Goal: Ask a question: Seek information or help from site administrators or community

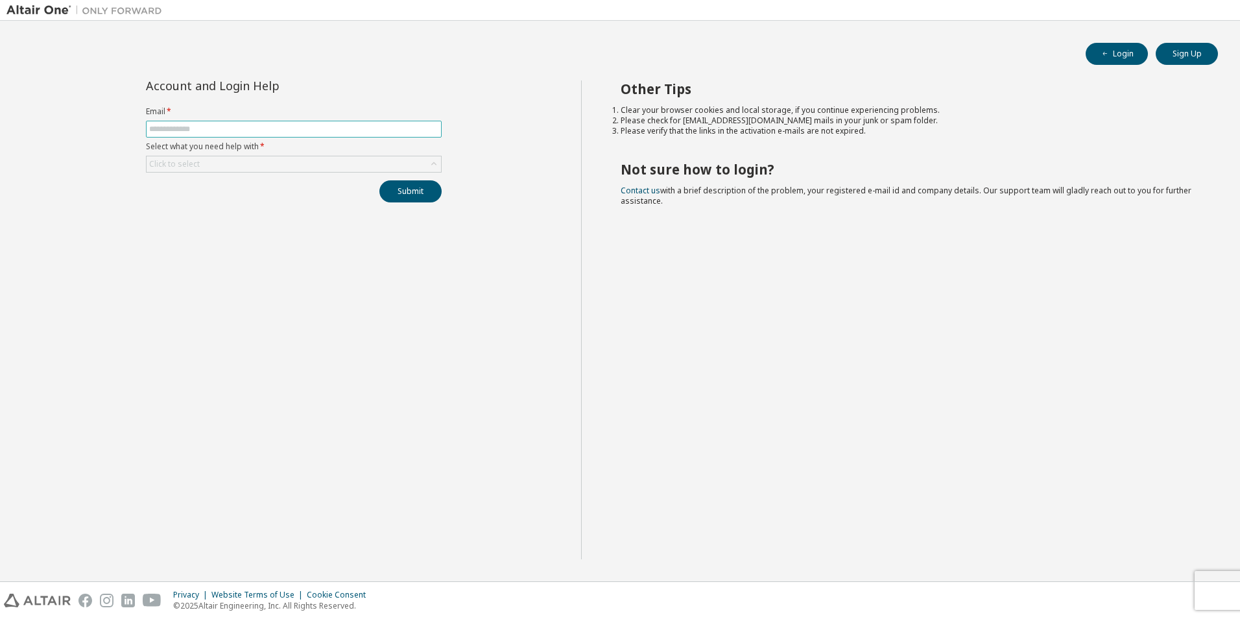
click at [309, 134] on span at bounding box center [294, 129] width 296 height 17
click at [306, 131] on input "text" at bounding box center [293, 129] width 289 height 10
type input "**********"
click at [248, 169] on div "Click to select" at bounding box center [294, 164] width 295 height 16
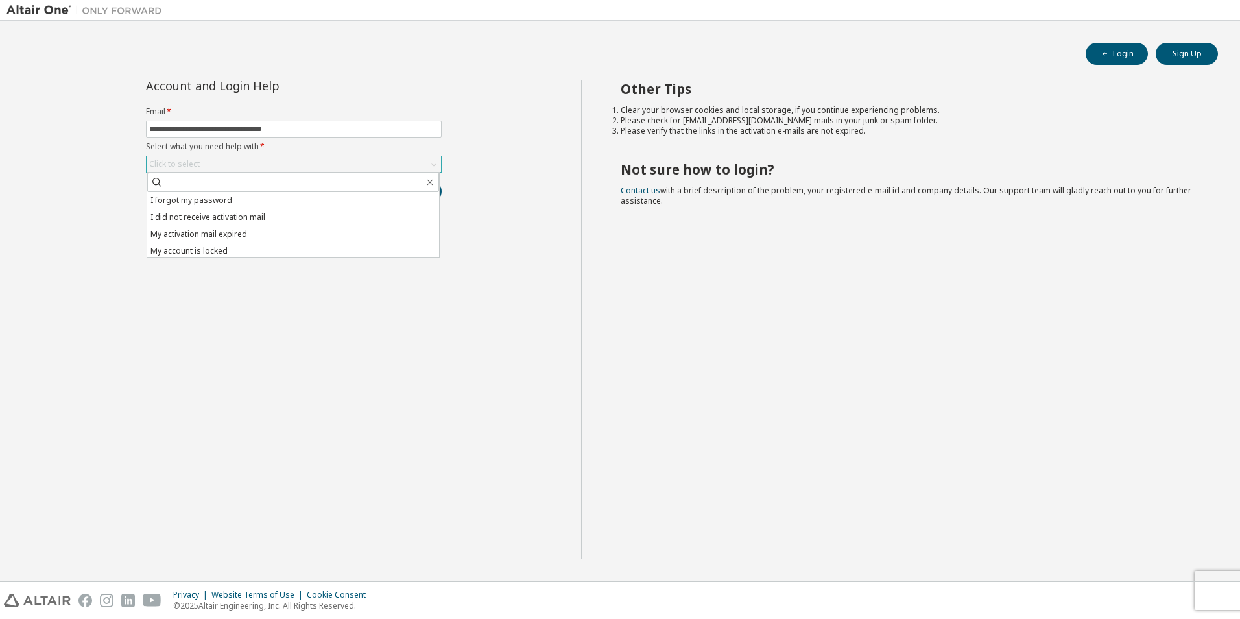
scroll to position [36, 0]
click at [234, 245] on li "I don't know but can't login" at bounding box center [293, 248] width 292 height 17
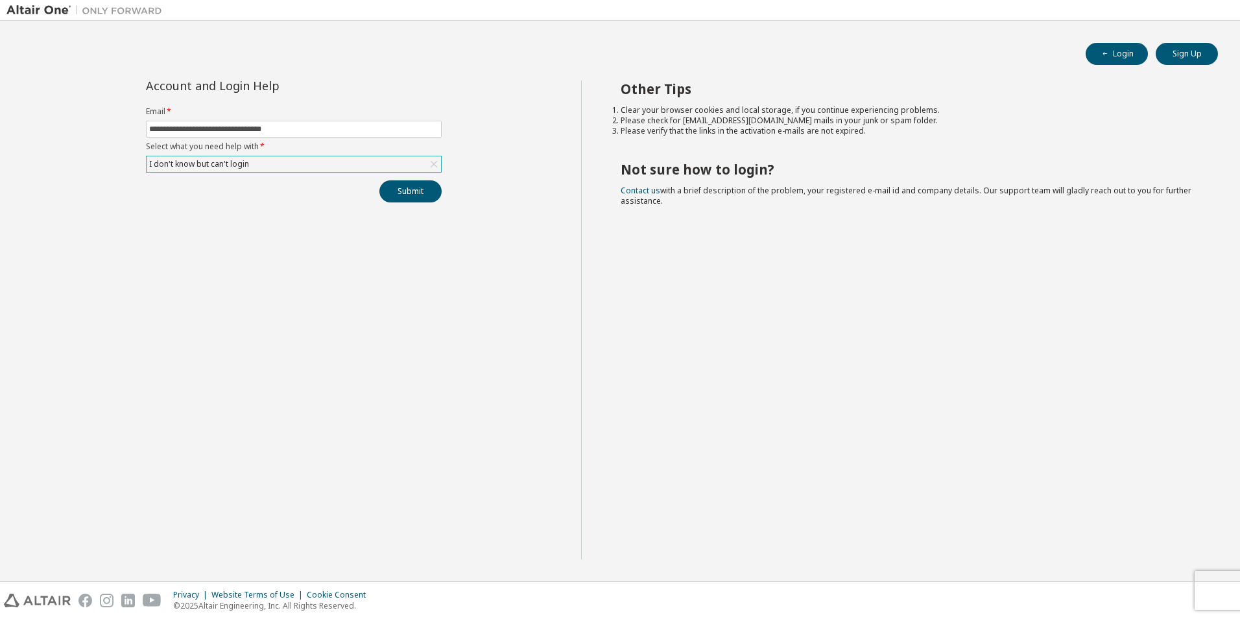
click at [243, 167] on div "I don't know but can't login" at bounding box center [199, 164] width 104 height 14
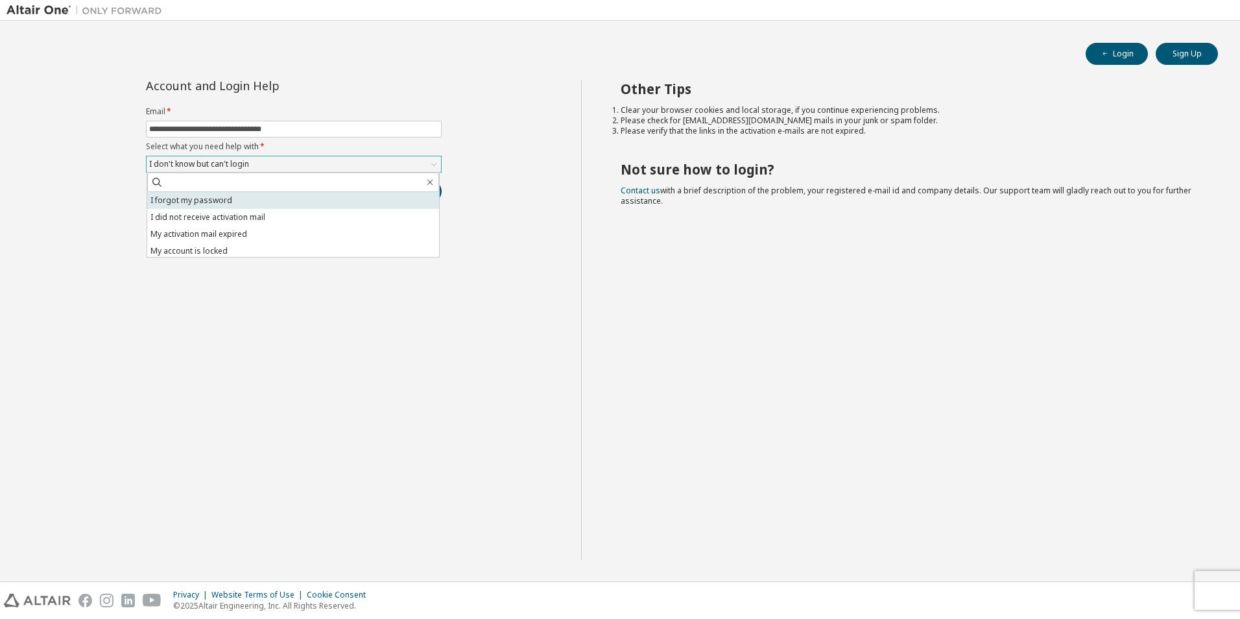
click at [244, 203] on li "I forgot my password" at bounding box center [293, 200] width 292 height 17
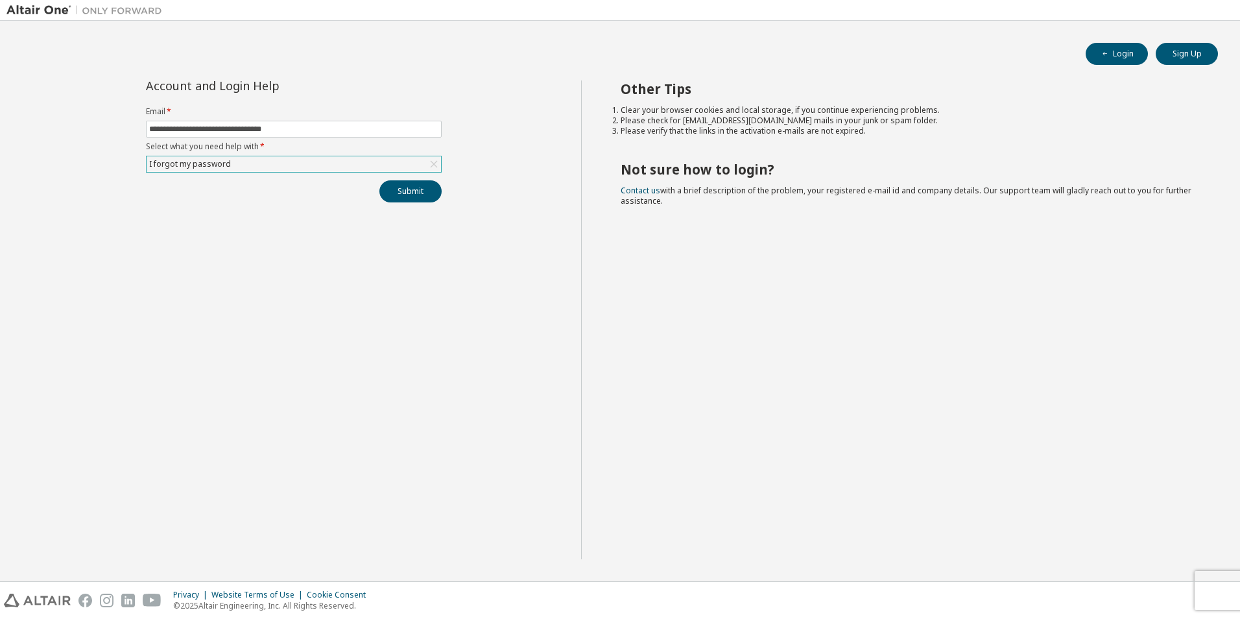
click at [27, 12] on img at bounding box center [87, 10] width 162 height 13
click at [248, 132] on input "text" at bounding box center [293, 129] width 289 height 10
type input "**********"
click at [223, 163] on div "Click to select" at bounding box center [294, 164] width 295 height 16
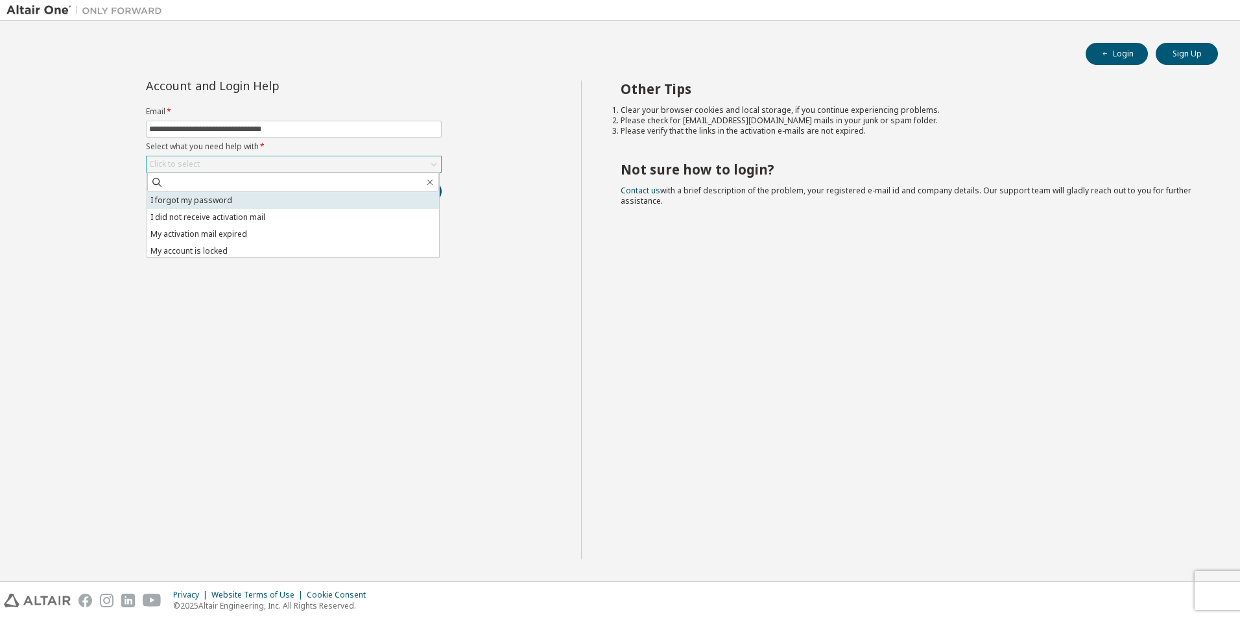
click at [216, 203] on li "I forgot my password" at bounding box center [293, 200] width 292 height 17
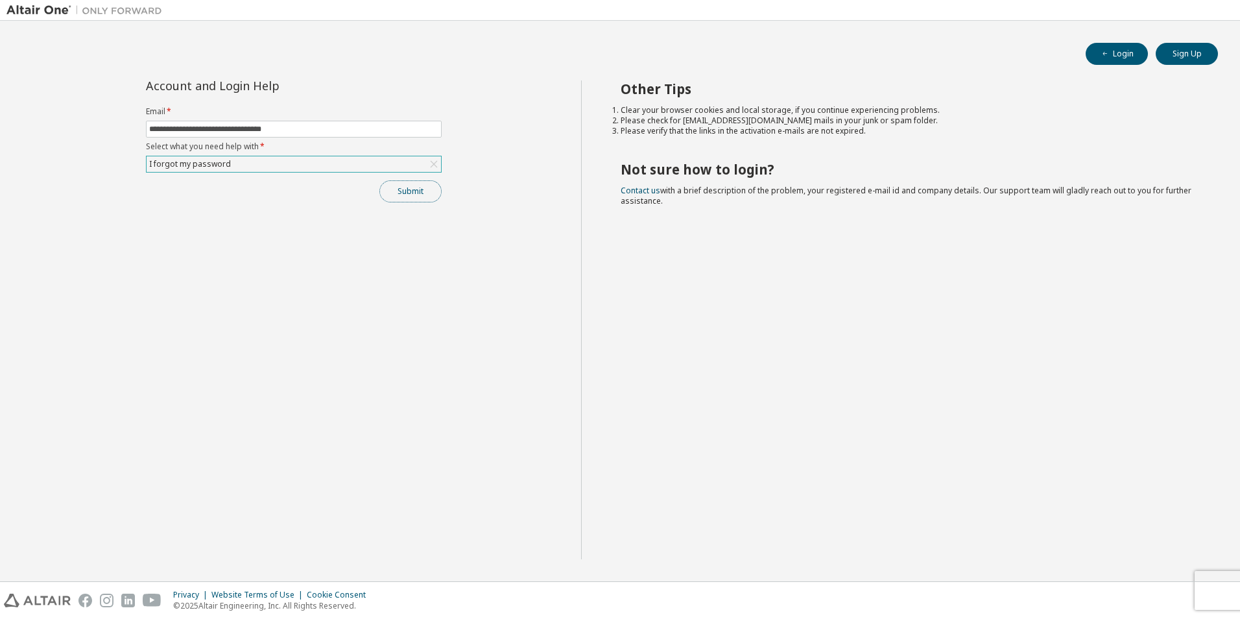
click at [404, 195] on button "Submit" at bounding box center [410, 191] width 62 height 22
click at [407, 187] on button "Submit" at bounding box center [410, 191] width 62 height 22
